Goal: Check status: Check status

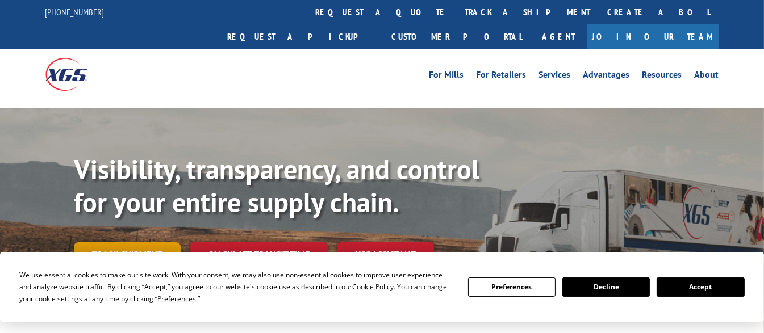
click at [165, 242] on link "Track shipment" at bounding box center [127, 254] width 107 height 24
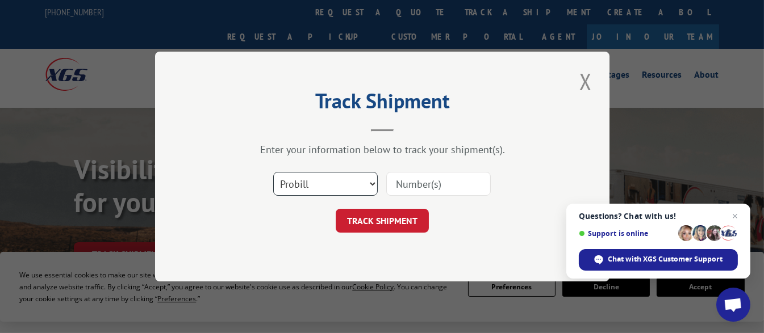
click at [371, 183] on select "Select category... Probill BOL PO" at bounding box center [325, 184] width 104 height 24
select select "bol"
click at [273, 172] on select "Select category... Probill BOL PO" at bounding box center [325, 184] width 104 height 24
click at [371, 184] on select "Select category... Probill BOL PO" at bounding box center [325, 184] width 104 height 24
click at [273, 172] on select "Select category... Probill BOL PO" at bounding box center [325, 184] width 104 height 24
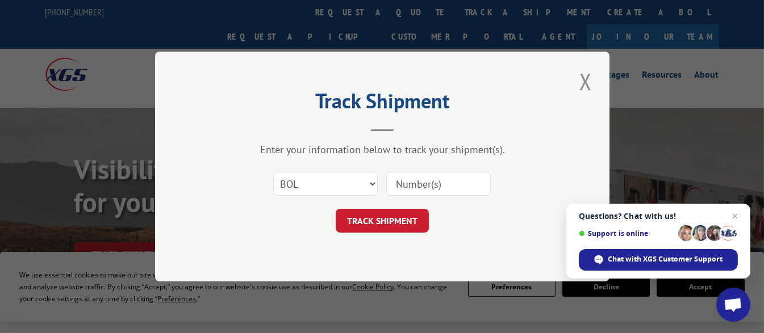
click at [395, 182] on input at bounding box center [438, 184] width 104 height 24
type input "17512677"
click at [381, 212] on button "TRACK SHIPMENT" at bounding box center [382, 221] width 93 height 24
